Goal: Check status: Check status

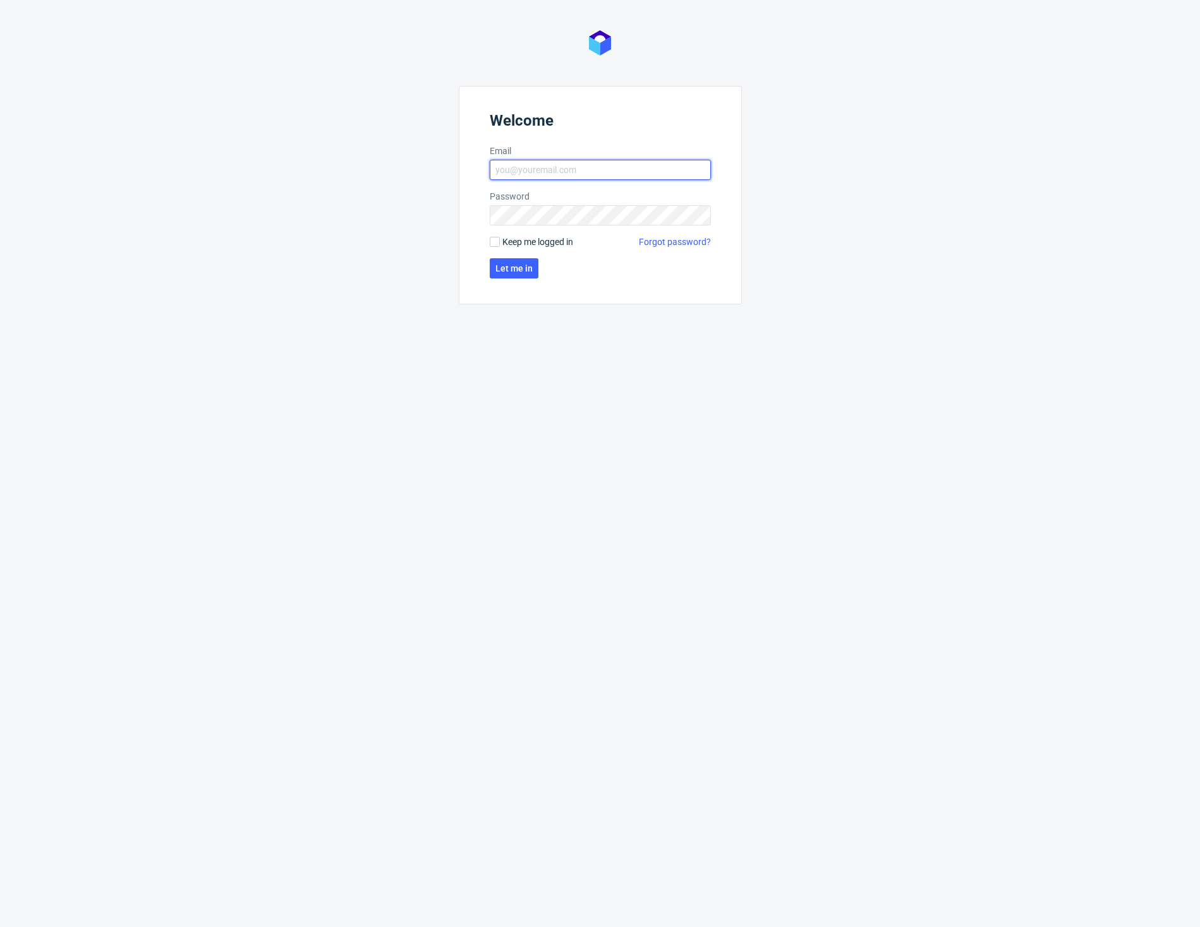
click at [546, 167] on input "Email" at bounding box center [600, 170] width 221 height 20
click at [0, 927] on com-1password-button at bounding box center [0, 927] width 0 height 0
type input "ad"
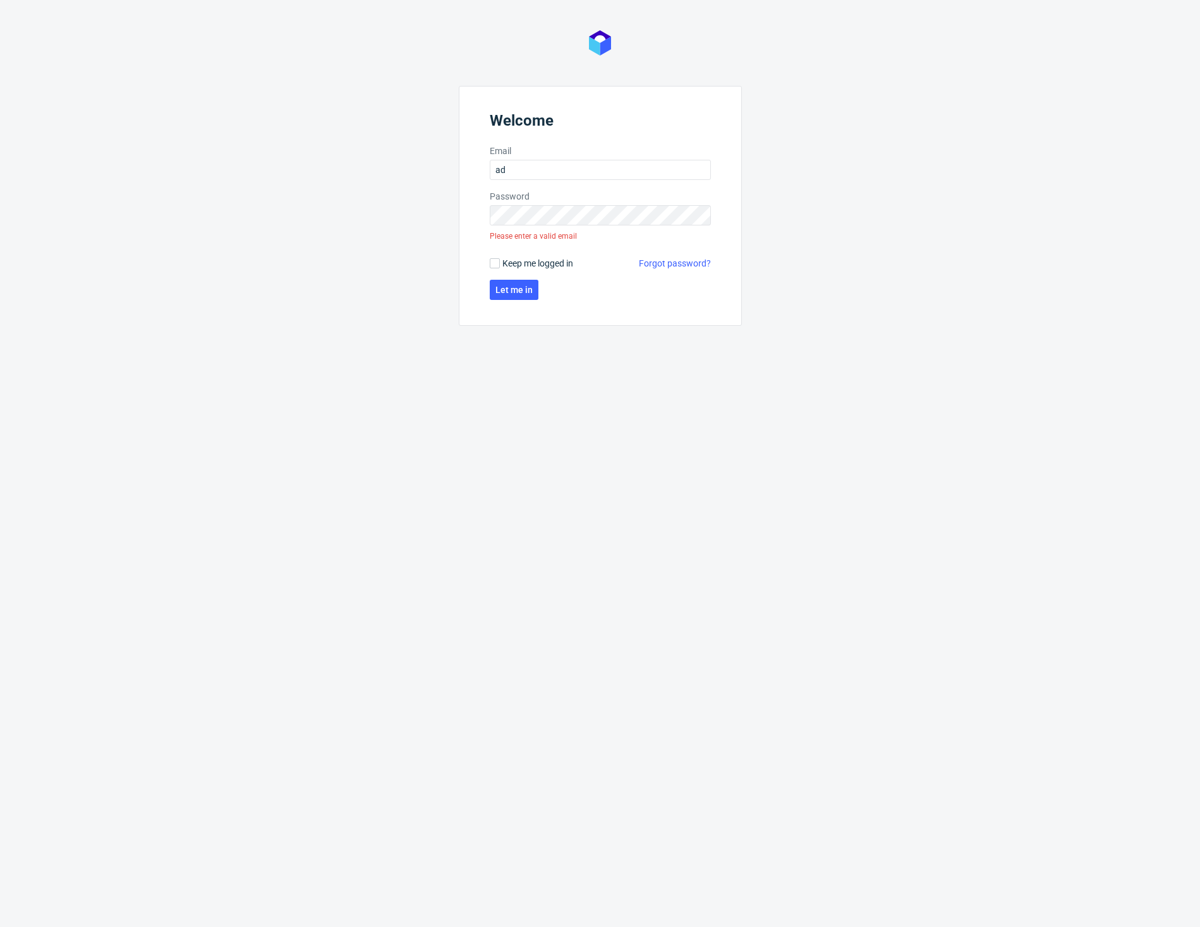
click at [885, 200] on div "Welcome Email ad Password Please enter a valid email Keep me logged in Forgot p…" at bounding box center [600, 463] width 1200 height 927
click at [512, 170] on input "ad" at bounding box center [600, 170] width 221 height 20
type input "a"
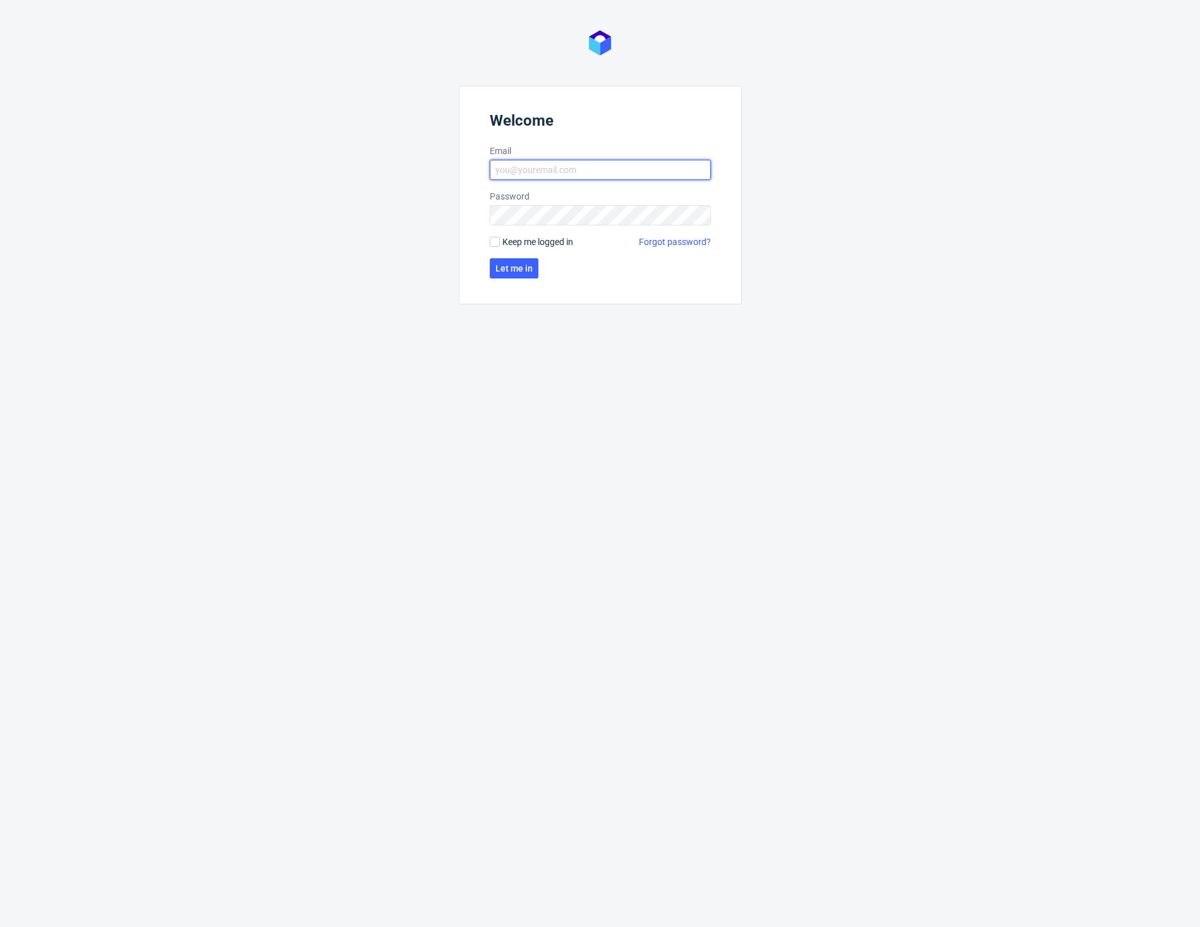
click at [581, 169] on input "Email" at bounding box center [600, 170] width 221 height 20
type input "dev@zapakuj.to"
click button "Let me in" at bounding box center [514, 268] width 49 height 20
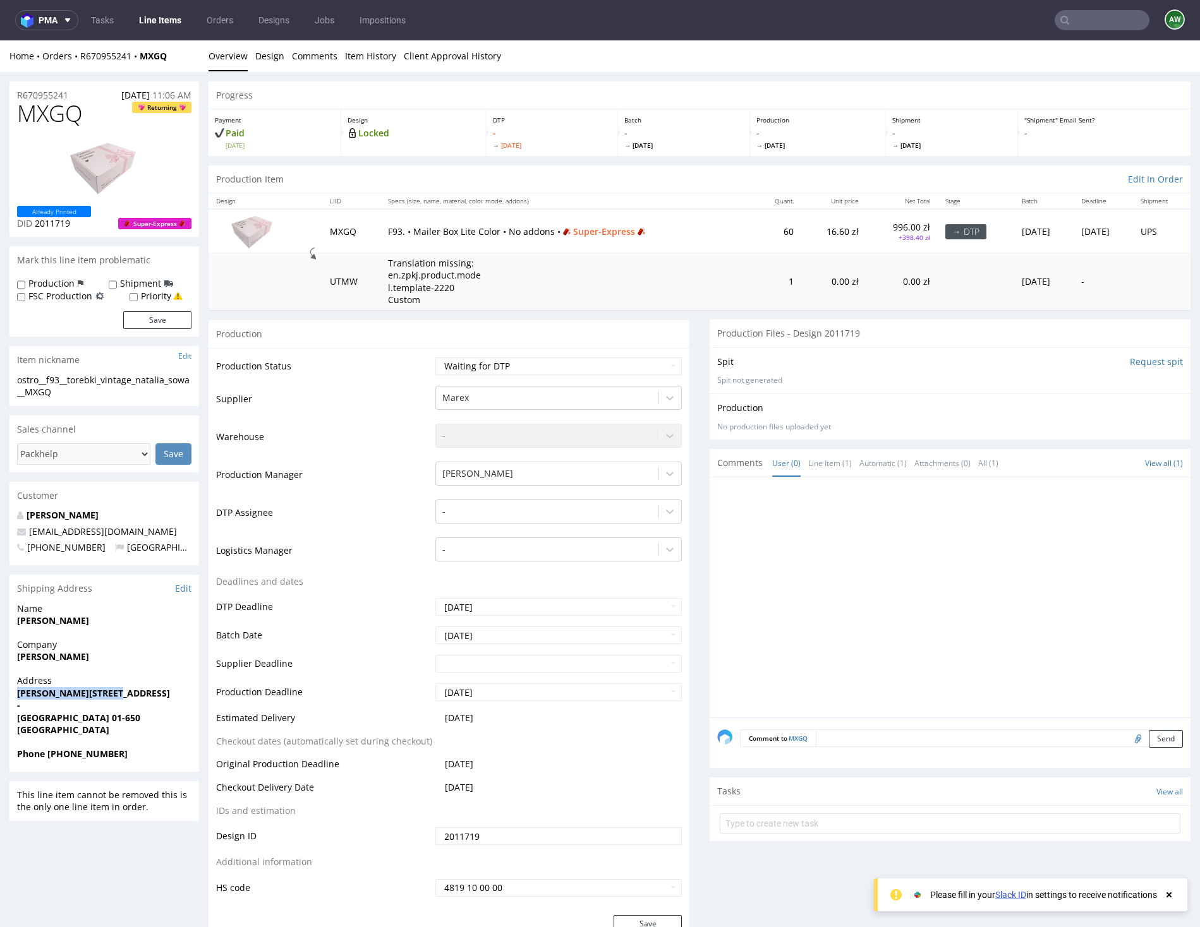
drag, startPoint x: 45, startPoint y: 693, endPoint x: 6, endPoint y: 690, distance: 39.2
copy strong "Adama Mickiewicza 62"
